Goal: Transaction & Acquisition: Purchase product/service

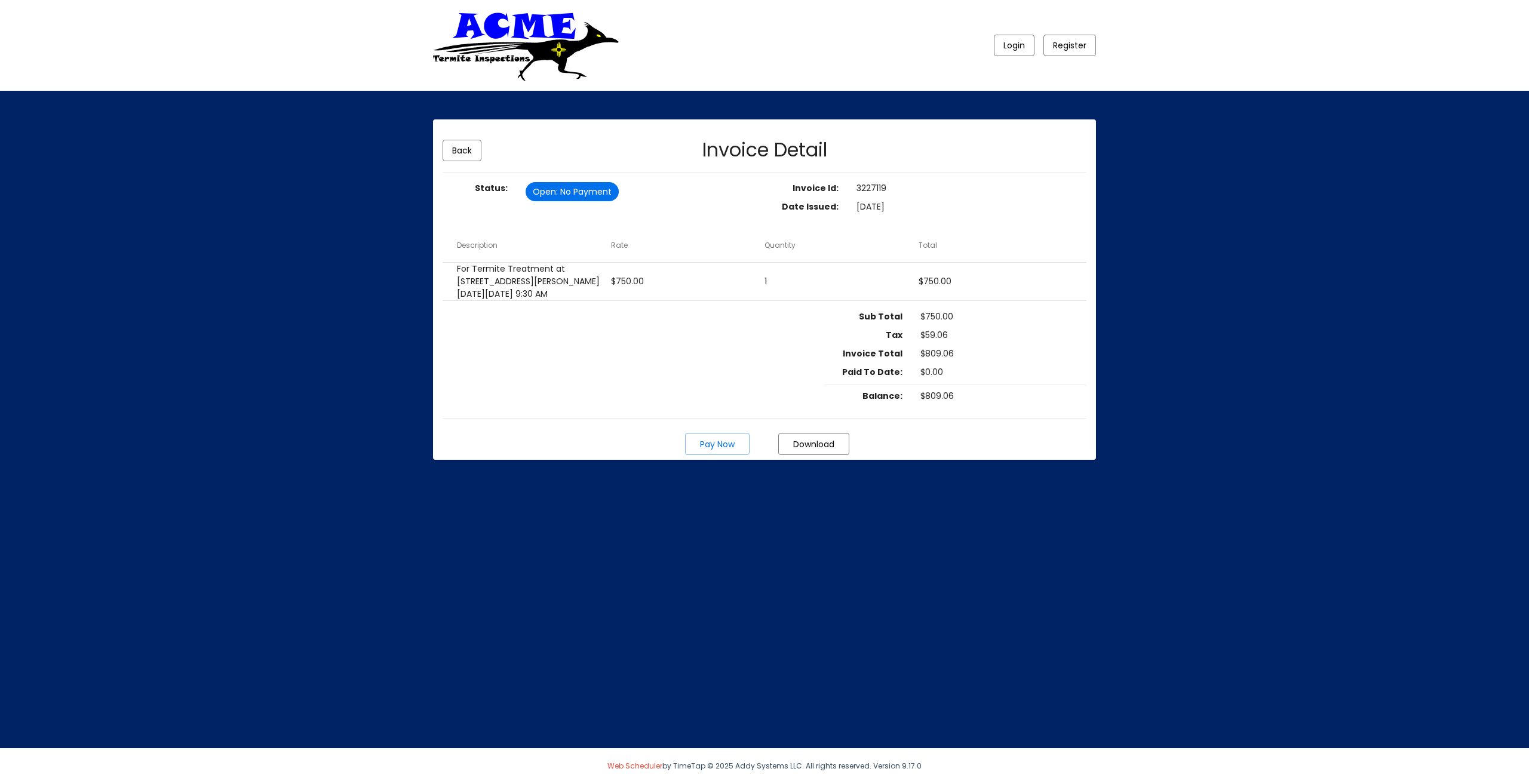
click at [719, 450] on span "Pay Now" at bounding box center [717, 444] width 35 height 12
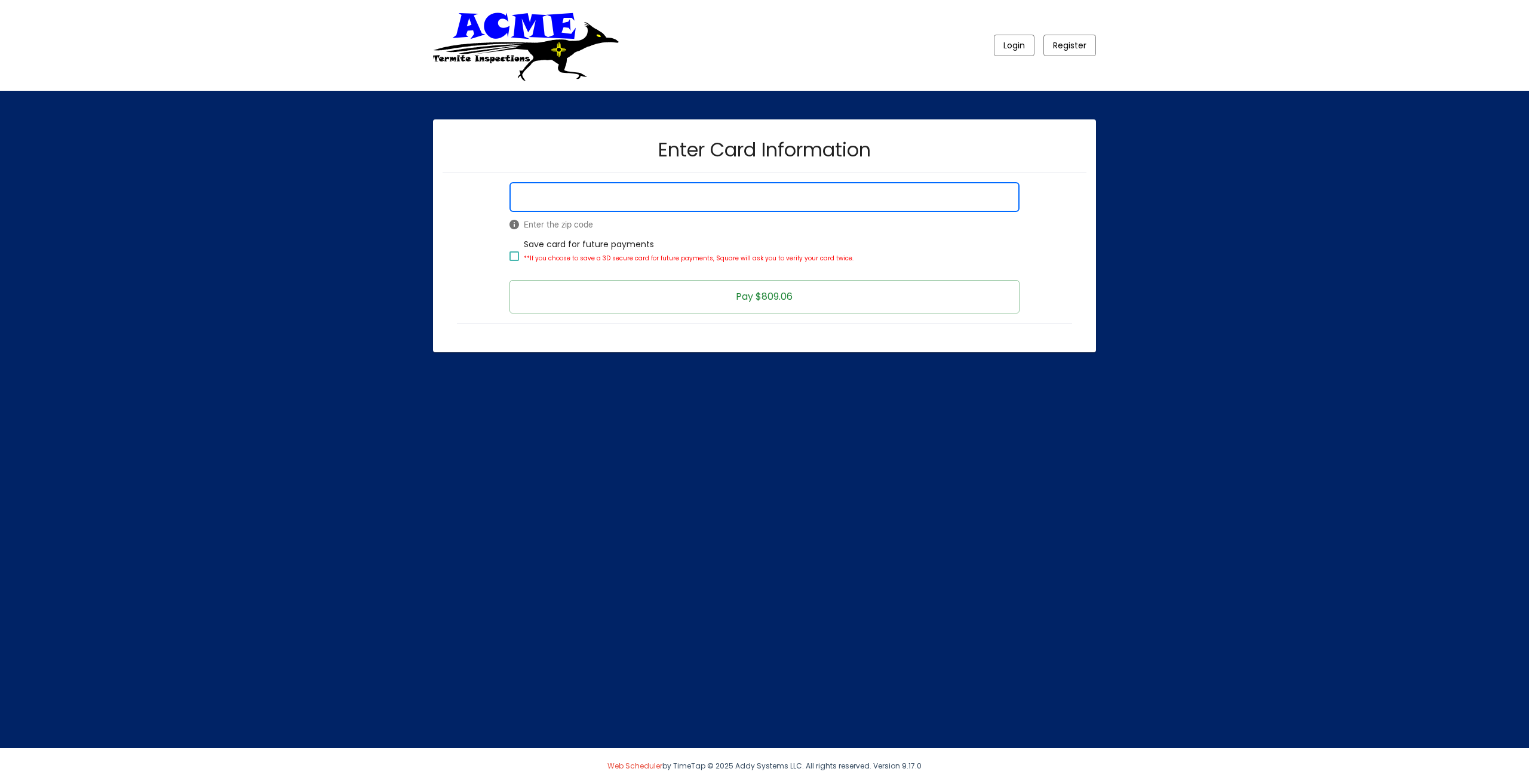
click at [739, 297] on span "Pay $809.06" at bounding box center [764, 297] width 57 height 14
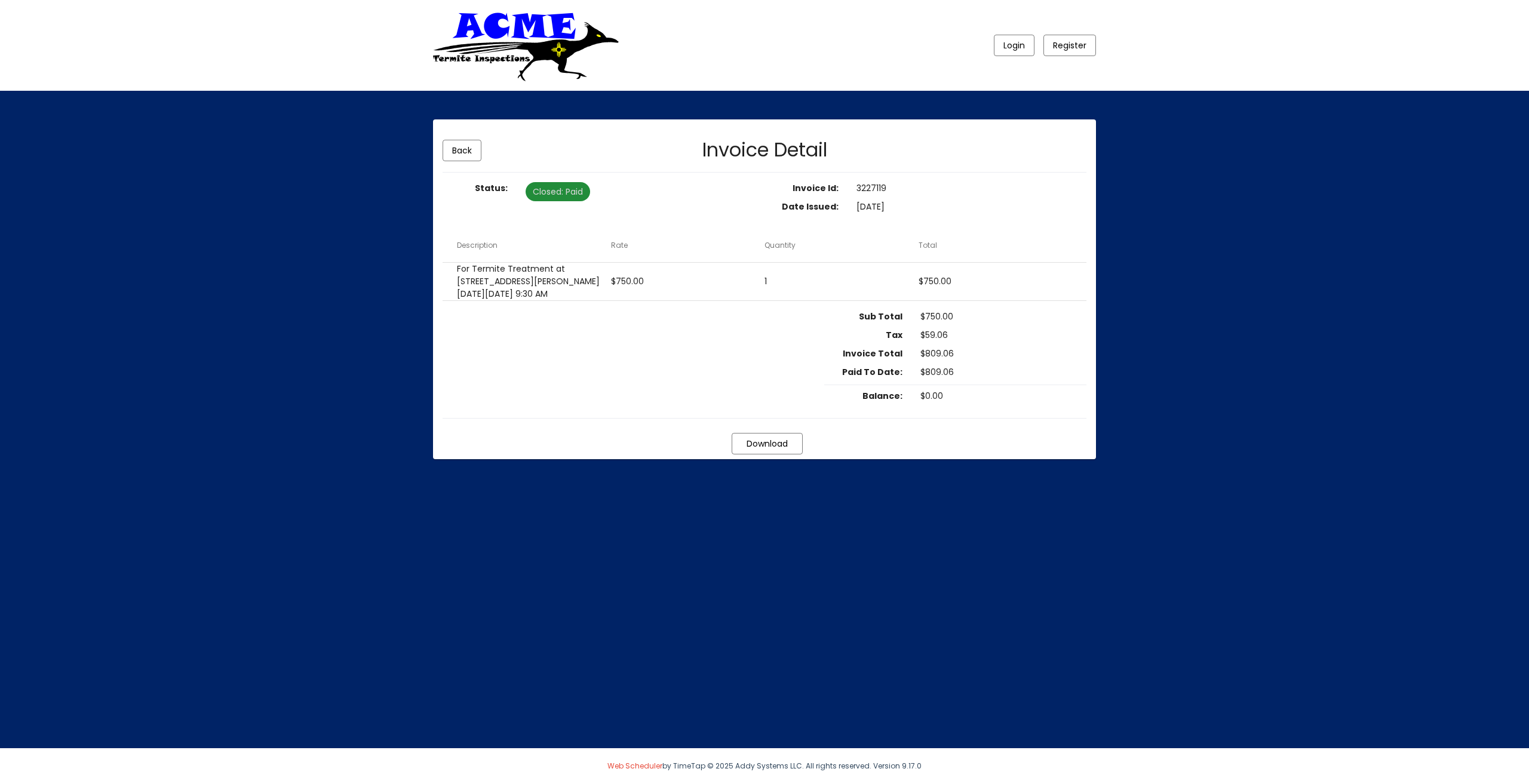
drag, startPoint x: 533, startPoint y: 190, endPoint x: 682, endPoint y: 202, distance: 149.5
click at [682, 202] on div "Closed : Paid" at bounding box center [636, 192] width 227 height 24
click at [683, 202] on div "Closed : Paid" at bounding box center [636, 192] width 227 height 24
drag, startPoint x: 477, startPoint y: 269, endPoint x: 944, endPoint y: 422, distance: 491.4
click at [944, 419] on mat-card-content "Status: Closed : Paid Invoice Id: 3227119 Date Issued: [DATE] Description Rate …" at bounding box center [764, 301] width 644 height 236
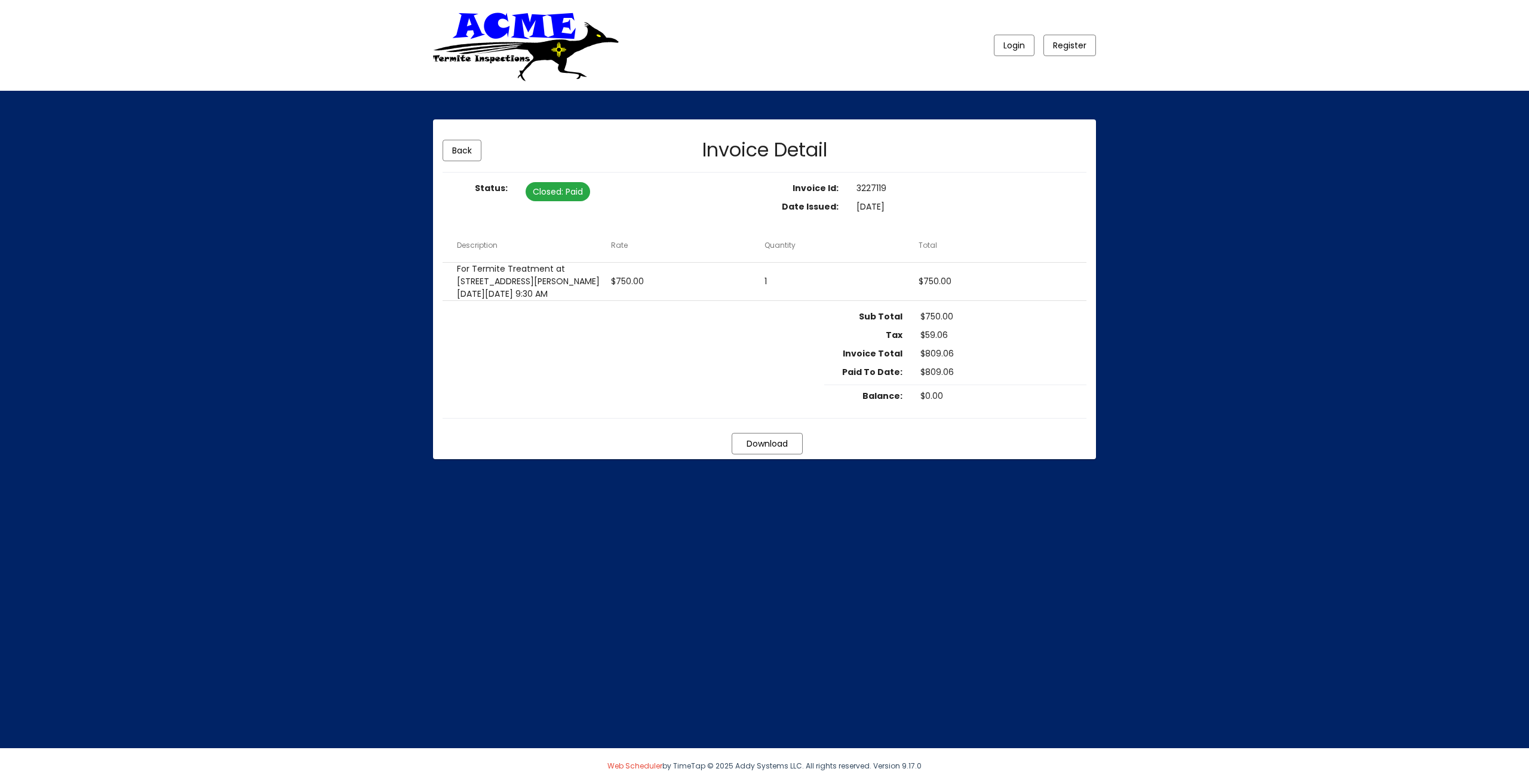
click at [944, 419] on mat-card-content "Status: Closed : Paid Invoice Id: 3227119 Date Issued: [DATE] Description Rate …" at bounding box center [764, 301] width 644 height 236
